Goal: Information Seeking & Learning: Find specific fact

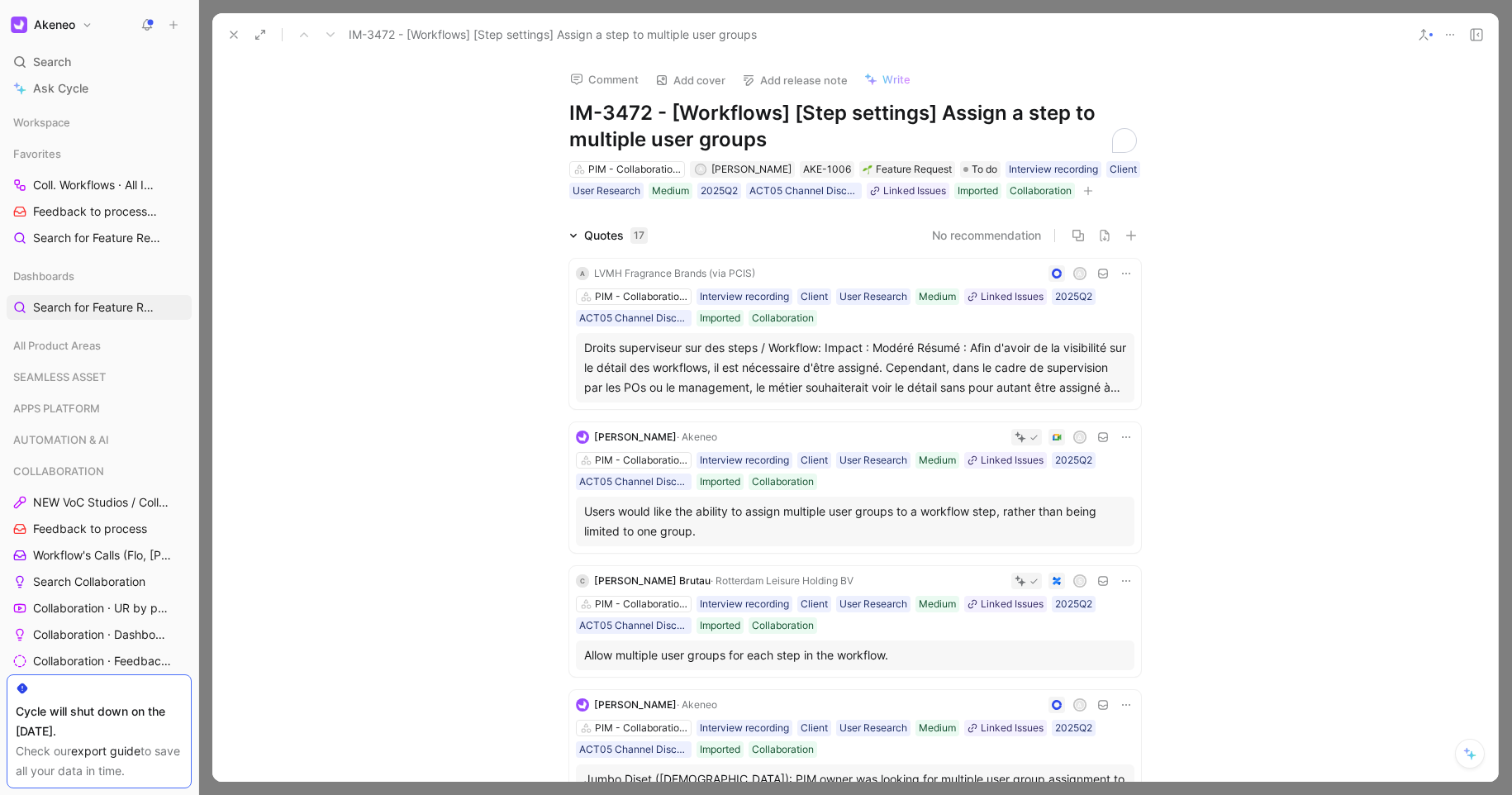
click at [687, 129] on h1 "IM-3472 - [Workflows] [Step settings] Assign a step to multiple user groups" at bounding box center [856, 126] width 572 height 53
copy h1 "IM-3472 - [Workflows] [Step settings] Assign a step to multiple user groups"
click at [238, 35] on icon at bounding box center [234, 35] width 13 height 13
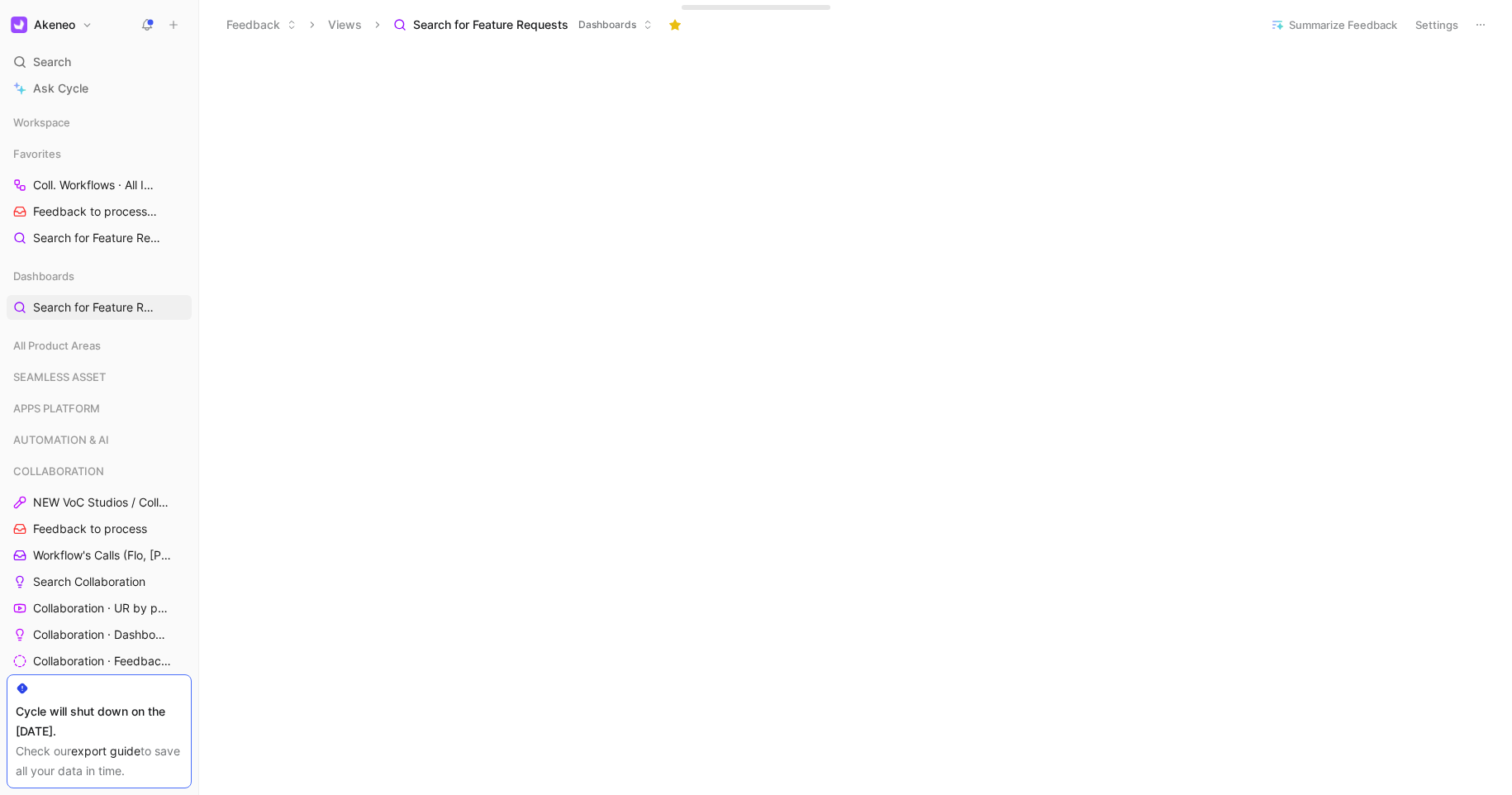
scroll to position [380, 0]
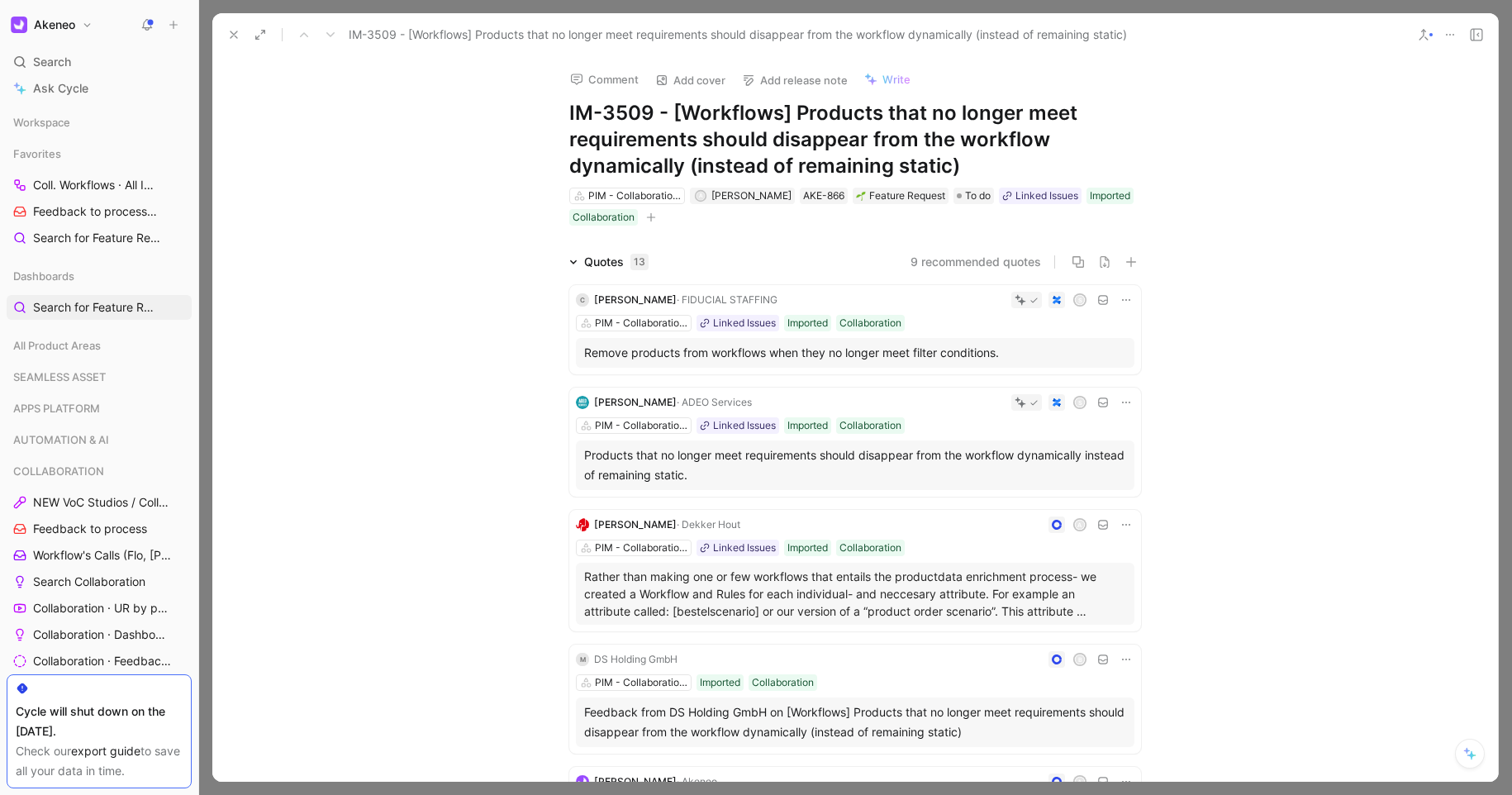
click at [779, 164] on h1 "IM-3509 - [Workflows] Products that no longer meet requirements should disappea…" at bounding box center [856, 140] width 572 height 79
copy h1 "IM-3509 - [Workflows] Products that no longer meet requirements should disappea…"
click at [238, 40] on icon at bounding box center [234, 35] width 13 height 13
